Goal: Browse casually: Explore the website without a specific task or goal

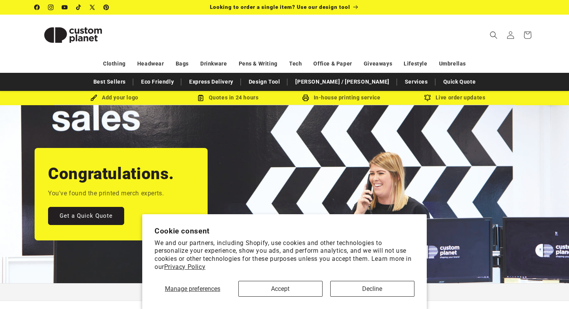
click at [354, 292] on button "Decline" at bounding box center [373, 288] width 84 height 16
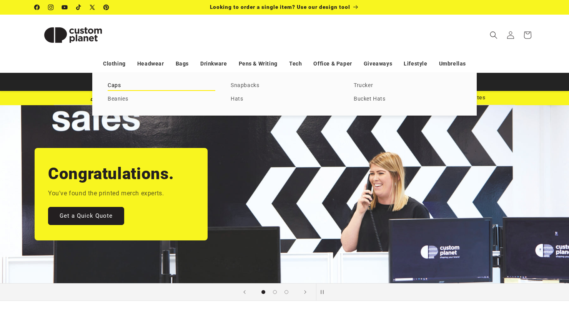
click at [114, 85] on link "Caps" at bounding box center [162, 85] width 108 height 10
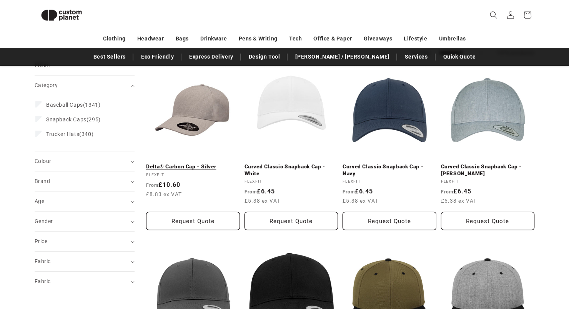
scroll to position [96, 0]
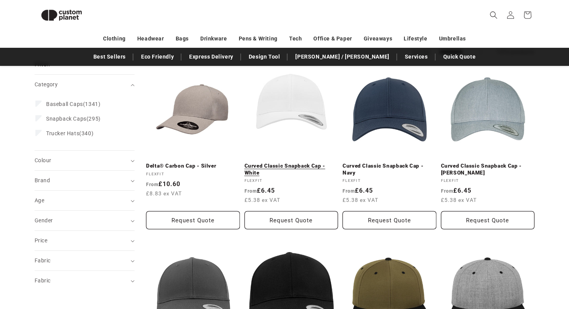
click at [302, 168] on link "Curved Classic Snapback Cap - White" at bounding box center [292, 168] width 94 height 13
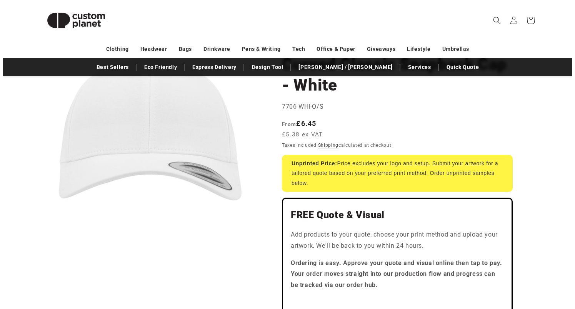
scroll to position [85, 0]
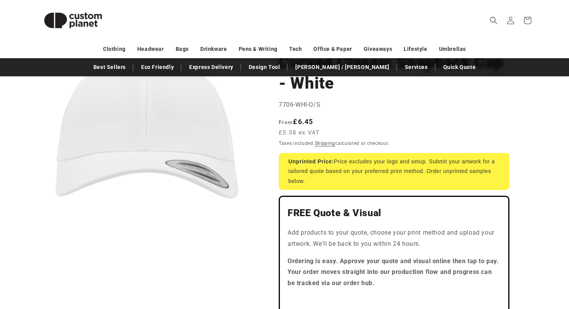
click at [35, 259] on button "Open media 1 in modal" at bounding box center [35, 259] width 0 height 0
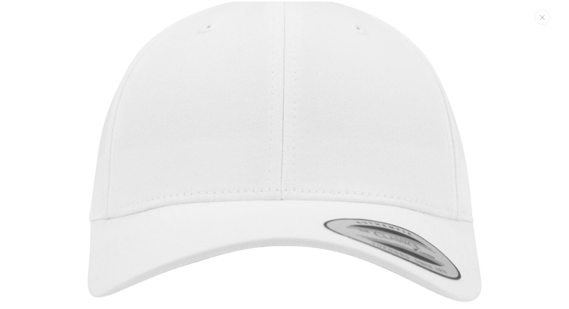
scroll to position [66, 0]
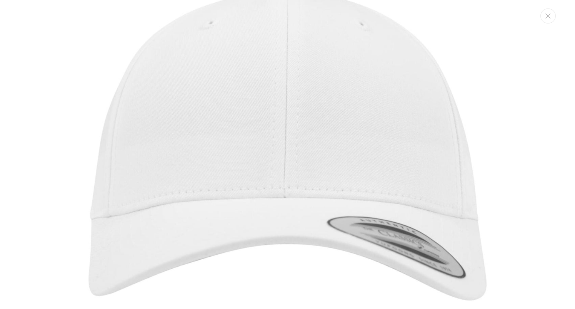
click at [281, 206] on img "Media gallery" at bounding box center [287, 187] width 491 height 491
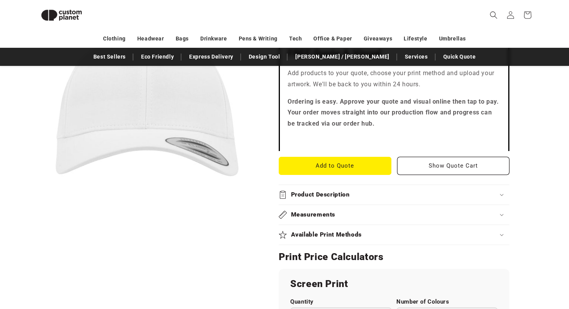
scroll to position [245, 0]
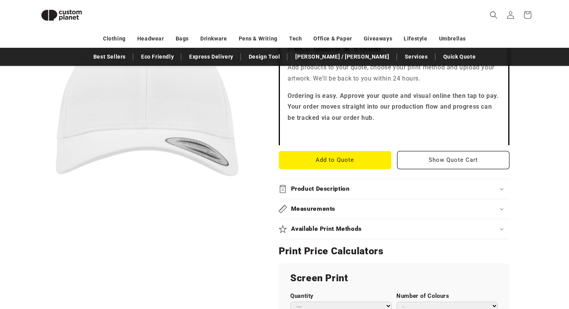
click at [353, 190] on summary "Product Description" at bounding box center [394, 189] width 231 height 20
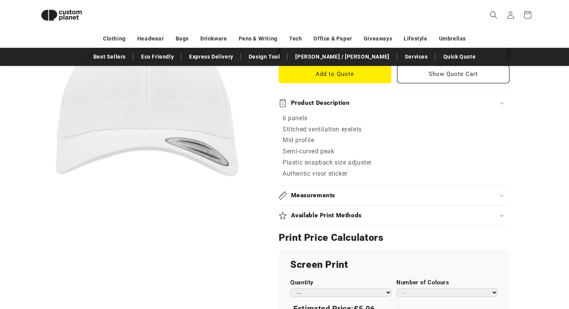
scroll to position [345, 0]
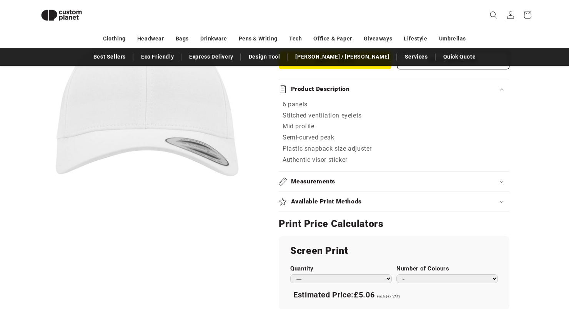
click at [346, 197] on h2 "Available Print Methods" at bounding box center [326, 201] width 71 height 8
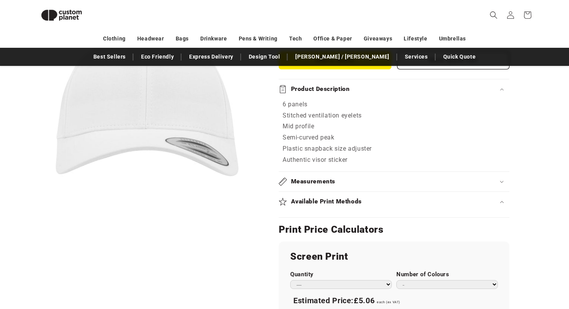
click at [387, 197] on div "Available Print Methods" at bounding box center [394, 201] width 231 height 8
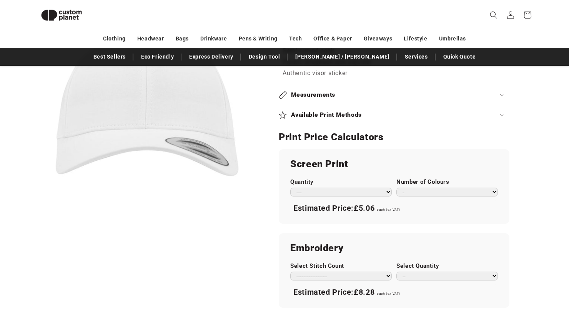
scroll to position [441, 0]
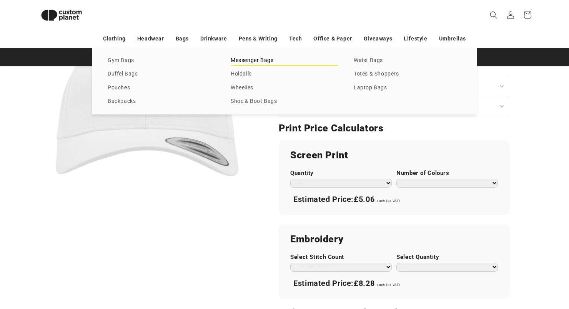
click at [250, 60] on link "Messenger Bags" at bounding box center [285, 60] width 108 height 10
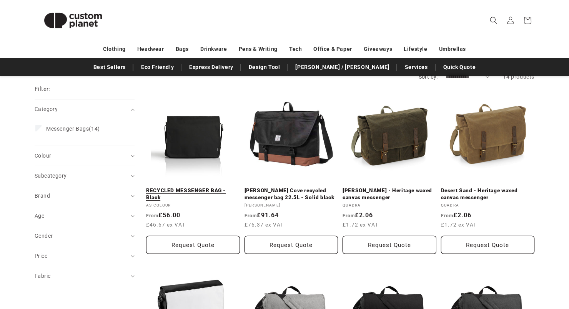
scroll to position [82, 0]
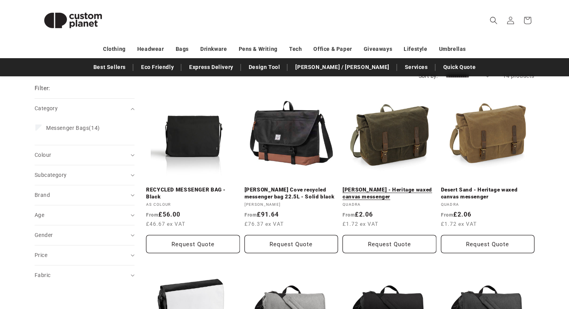
click at [369, 193] on link "Olive Green - Heritage waxed canvas messenger" at bounding box center [390, 192] width 94 height 13
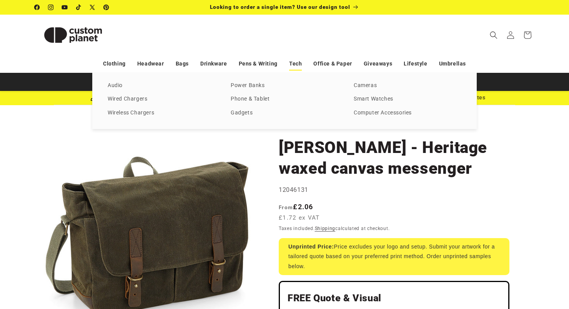
click at [297, 62] on link "Tech" at bounding box center [295, 63] width 13 height 13
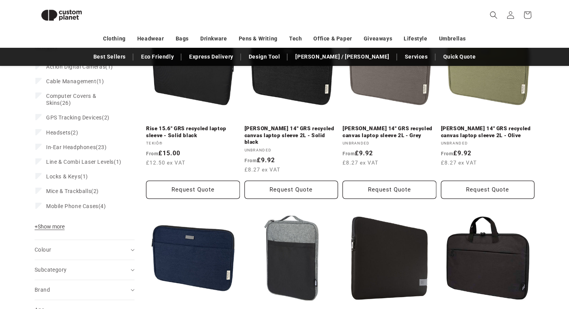
scroll to position [41, 0]
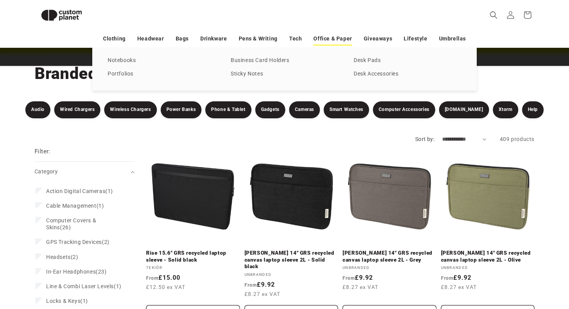
click at [332, 38] on link "Office & Paper" at bounding box center [333, 38] width 38 height 13
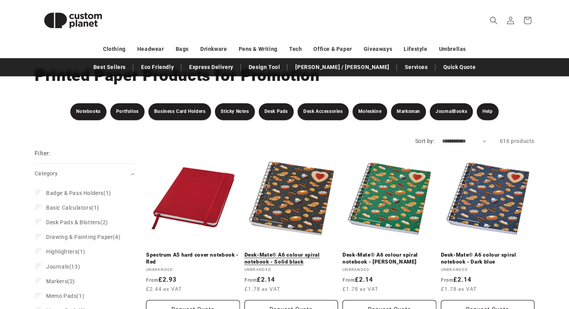
scroll to position [72, 0]
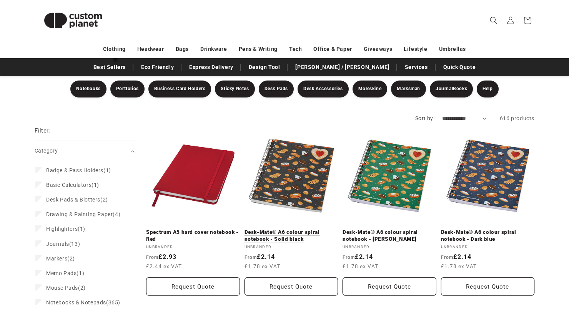
click at [288, 229] on link "Desk-Mate® A6 colour spiral notebook - Solid black" at bounding box center [292, 235] width 94 height 13
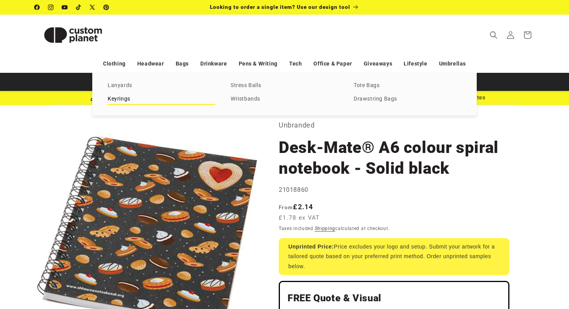
click at [127, 98] on link "Keyrings" at bounding box center [162, 99] width 108 height 10
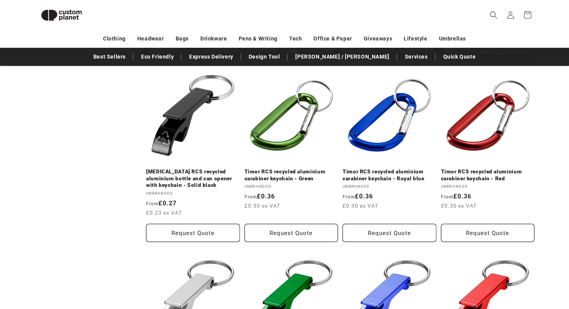
scroll to position [634, 0]
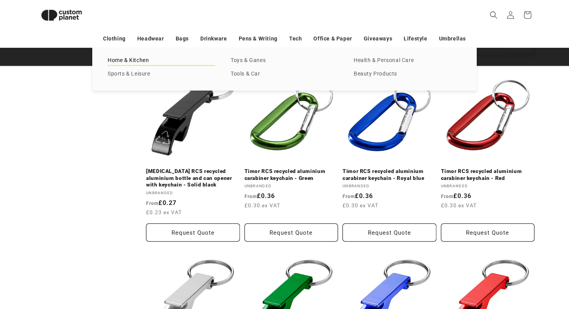
click at [140, 62] on link "Home & Kitchen" at bounding box center [162, 60] width 108 height 10
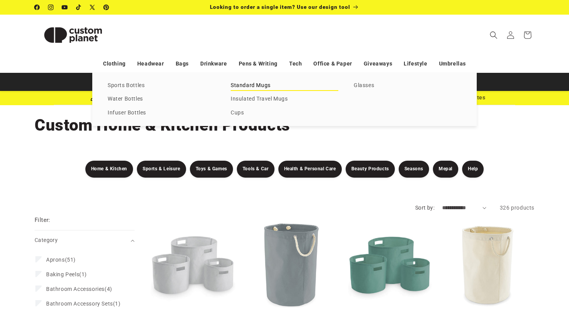
click at [250, 89] on link "Standard Mugs" at bounding box center [285, 85] width 108 height 10
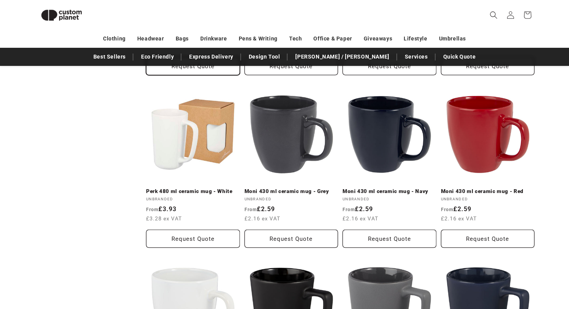
scroll to position [611, 0]
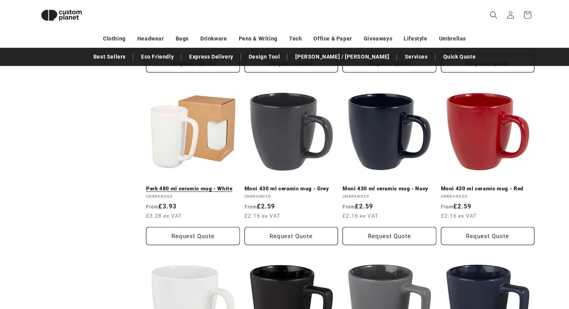
click at [197, 186] on link "Perk 480 ml ceramic mug - White" at bounding box center [193, 188] width 94 height 7
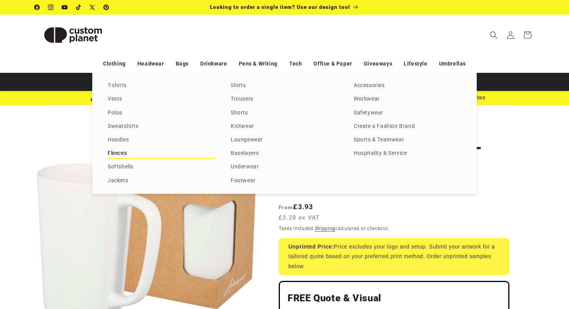
click at [116, 151] on link "Fleeces" at bounding box center [162, 153] width 108 height 10
